Goal: Register for event/course

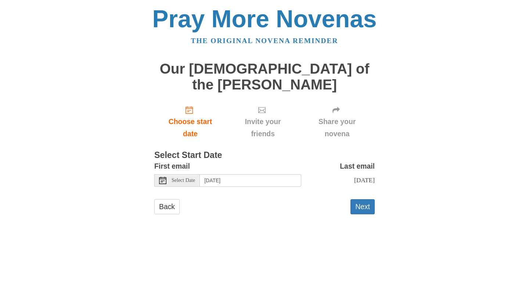
click at [162, 176] on icon at bounding box center [162, 179] width 7 height 7
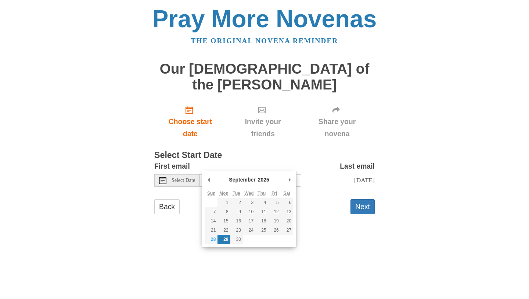
click at [294, 150] on h3 "Select Start Date" at bounding box center [264, 155] width 221 height 10
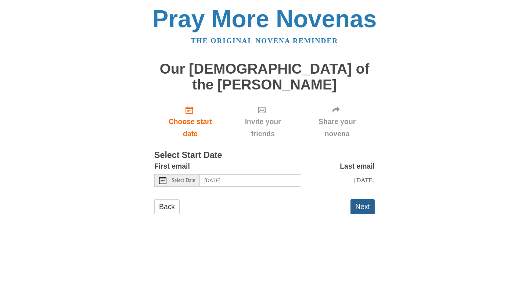
click at [364, 199] on button "Next" at bounding box center [363, 206] width 24 height 15
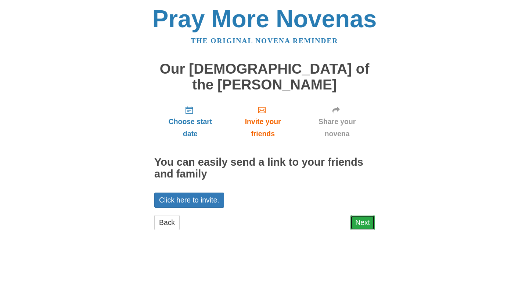
click at [366, 215] on link "Next" at bounding box center [363, 222] width 24 height 15
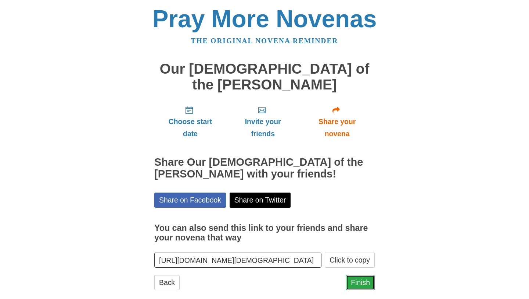
click at [364, 275] on link "Finish" at bounding box center [360, 282] width 29 height 15
